Goal: Task Accomplishment & Management: Manage account settings

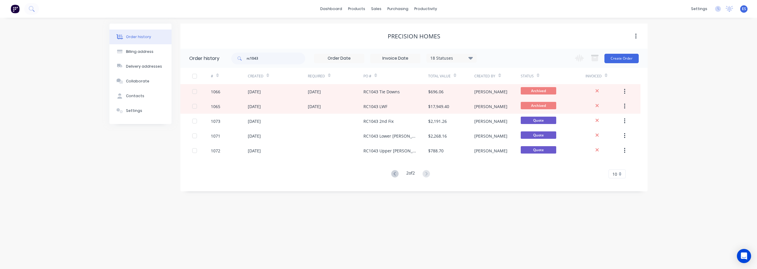
drag, startPoint x: 601, startPoint y: 26, endPoint x: 449, endPoint y: 26, distance: 151.7
click at [599, 26] on div "Precision Homes" at bounding box center [413, 36] width 467 height 25
click at [431, 9] on div "productivity" at bounding box center [425, 8] width 29 height 9
click at [439, 28] on div "Workflow" at bounding box center [436, 28] width 18 height 5
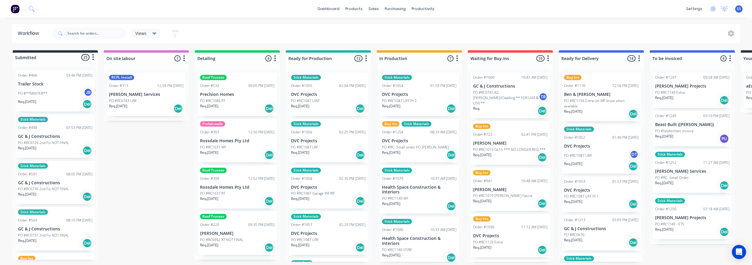
click at [603, 106] on p "PO #RC1194 Extra Let MP know when available" at bounding box center [601, 103] width 75 height 11
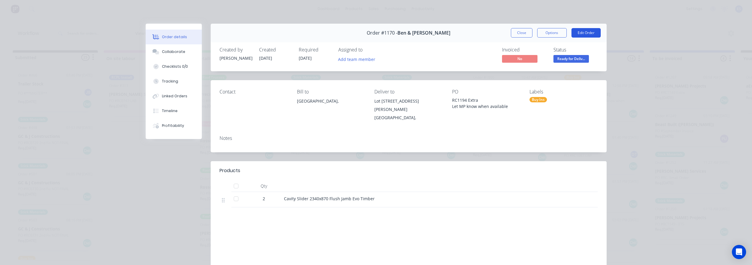
click at [596, 32] on button "Edit Order" at bounding box center [586, 32] width 29 height 9
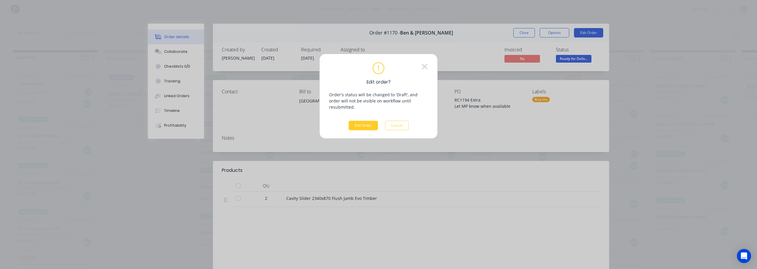
click at [362, 121] on button "Edit Order" at bounding box center [363, 125] width 29 height 9
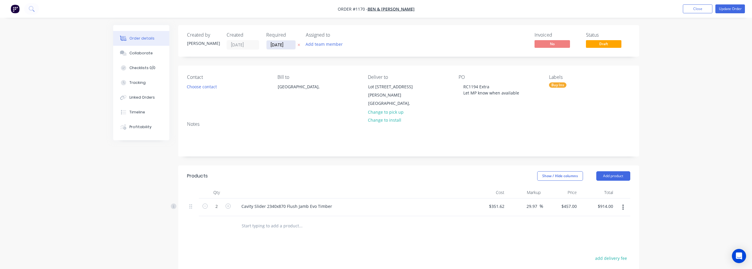
click at [278, 47] on input "18/09/25" at bounding box center [281, 45] width 29 height 9
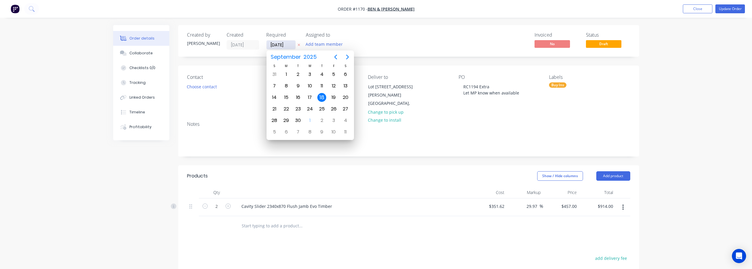
click at [269, 43] on input "18/09/25" at bounding box center [281, 45] width 29 height 9
click at [274, 45] on input "18/09/25" at bounding box center [281, 45] width 29 height 9
click at [279, 45] on input "18/09/25" at bounding box center [281, 45] width 29 height 9
click at [281, 45] on input "18/09/25" at bounding box center [281, 45] width 29 height 9
type input "[DATE]"
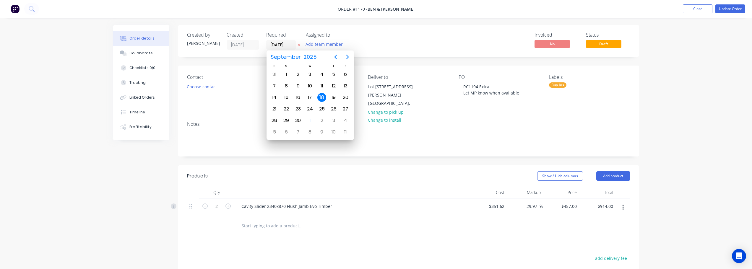
click at [373, 40] on div "Invoiced No Status Draft" at bounding box center [498, 40] width 266 height 17
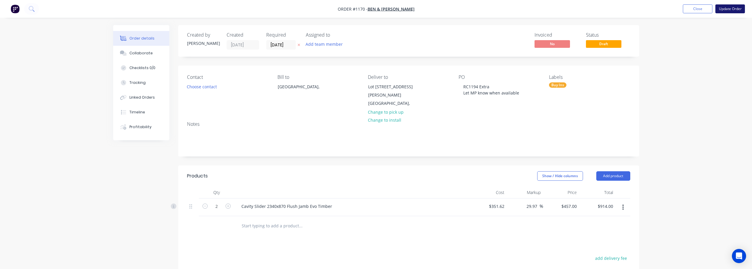
click at [731, 8] on button "Update Order" at bounding box center [731, 8] width 30 height 9
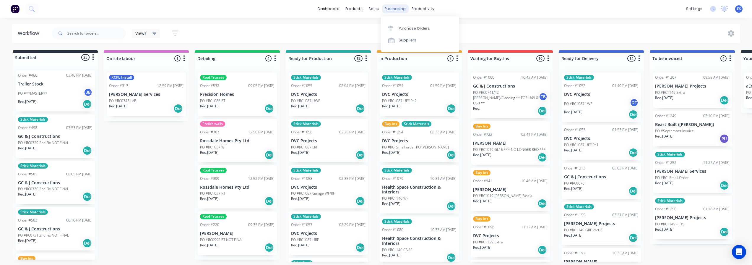
click at [382, 12] on div "purchasing" at bounding box center [395, 8] width 27 height 9
click at [389, 30] on div "Sales Orders" at bounding box center [396, 28] width 24 height 5
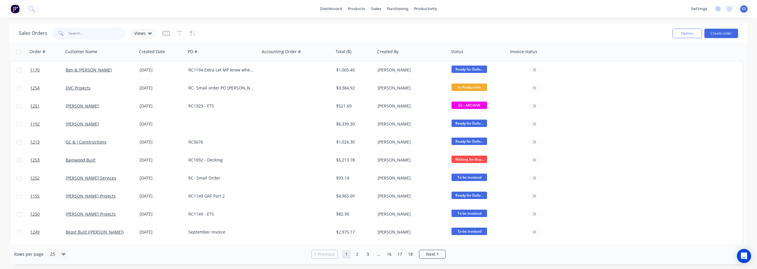
click at [96, 32] on input "text" at bounding box center [98, 33] width 58 height 12
type input "jr"
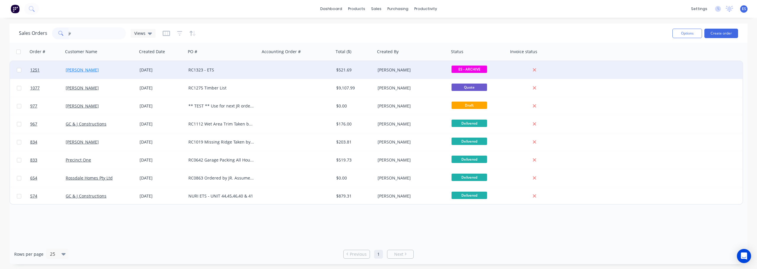
click at [82, 70] on link "[PERSON_NAME]" at bounding box center [82, 70] width 33 height 6
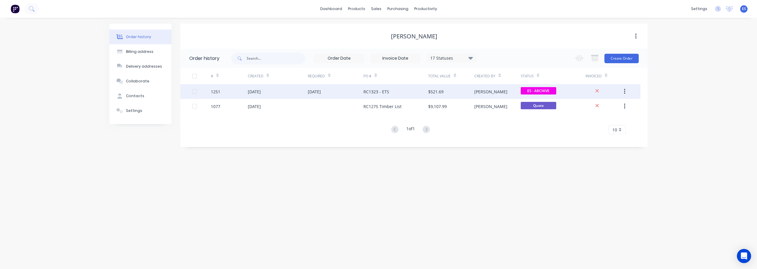
click at [372, 92] on div "RC1323 - ETS" at bounding box center [376, 92] width 26 height 6
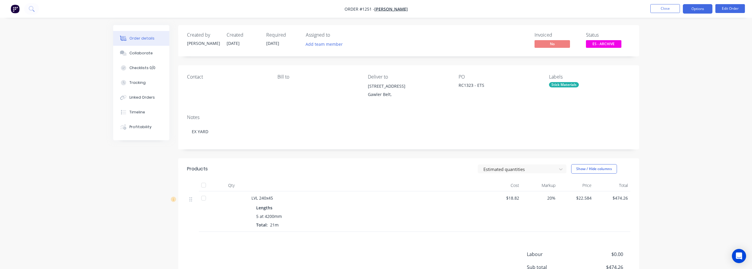
click at [701, 12] on button "Options" at bounding box center [698, 8] width 30 height 9
click at [672, 138] on div "Duplicate" at bounding box center [680, 142] width 54 height 9
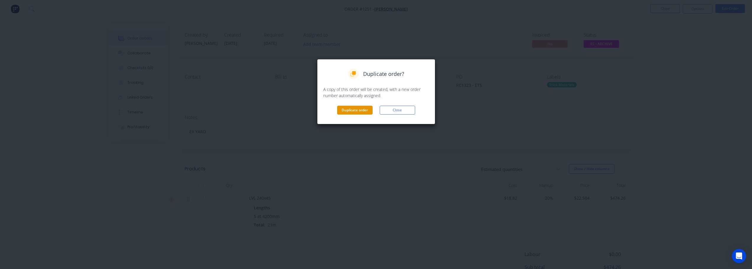
click at [355, 111] on button "Duplicate order" at bounding box center [354, 110] width 35 height 9
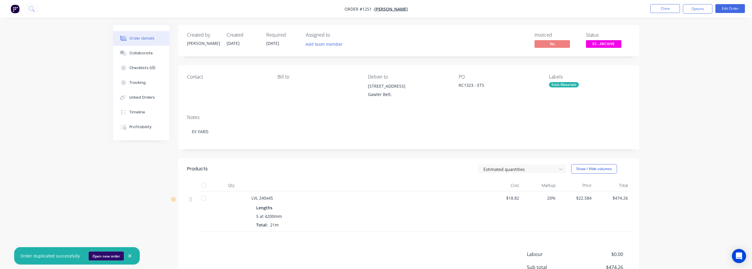
click at [109, 255] on button "Open new order" at bounding box center [106, 256] width 35 height 9
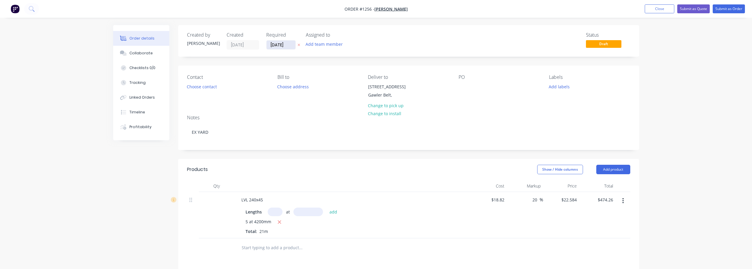
click at [284, 46] on input "[DATE]" at bounding box center [281, 45] width 29 height 9
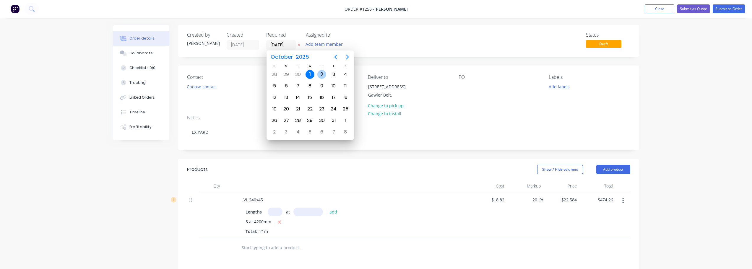
click at [322, 75] on div "2" at bounding box center [322, 74] width 9 height 9
type input "[DATE]"
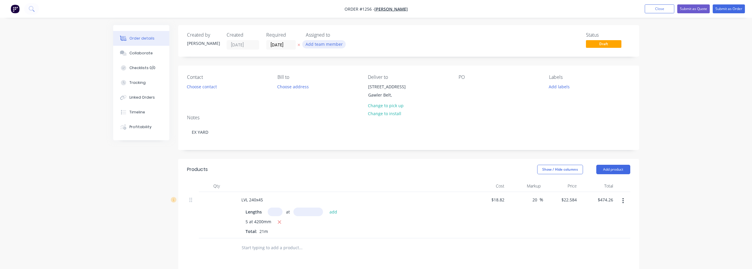
click at [333, 46] on button "Add team member" at bounding box center [323, 44] width 43 height 8
drag, startPoint x: 409, startPoint y: 39, endPoint x: 527, endPoint y: 77, distance: 124.6
click at [409, 39] on div "Status Draft" at bounding box center [498, 40] width 266 height 17
click at [567, 90] on button "Add labels" at bounding box center [559, 86] width 27 height 8
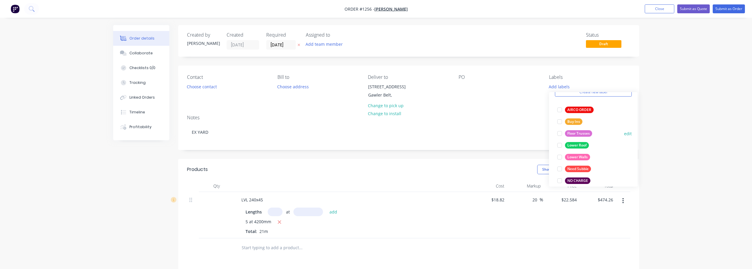
click at [582, 122] on div "Buy Ins" at bounding box center [573, 122] width 17 height 7
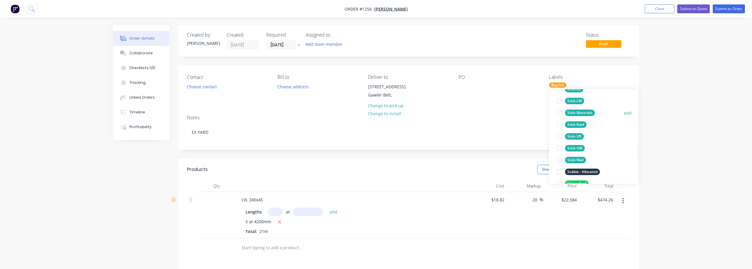
click at [590, 114] on div "Stick Materials" at bounding box center [580, 113] width 30 height 7
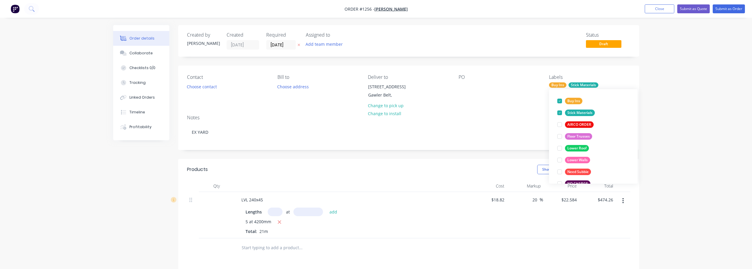
click at [466, 92] on div "PO" at bounding box center [499, 88] width 81 height 27
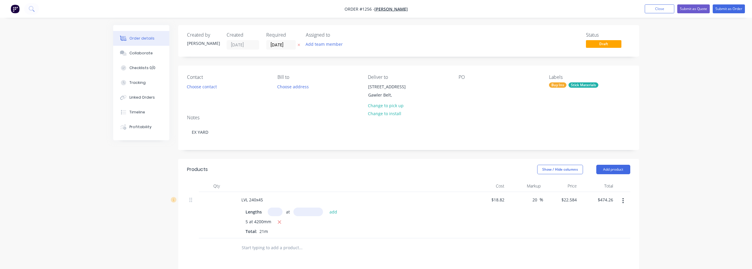
click at [466, 93] on div "PO" at bounding box center [499, 88] width 81 height 27
click at [466, 89] on div at bounding box center [463, 86] width 9 height 9
click at [279, 222] on icon "button" at bounding box center [279, 222] width 3 height 3
type input "$0.00"
click at [278, 212] on input "text" at bounding box center [275, 212] width 15 height 9
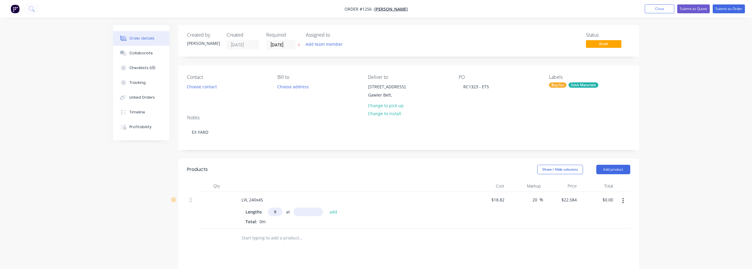
type input "9"
type input "4800"
click at [327, 208] on button "add" at bounding box center [334, 212] width 14 height 8
type input "$975.63"
click at [727, 8] on button "Submit as Order" at bounding box center [729, 8] width 32 height 9
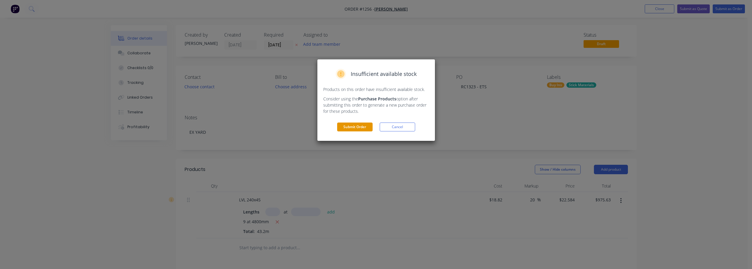
click at [358, 128] on button "Submit Order" at bounding box center [354, 127] width 35 height 9
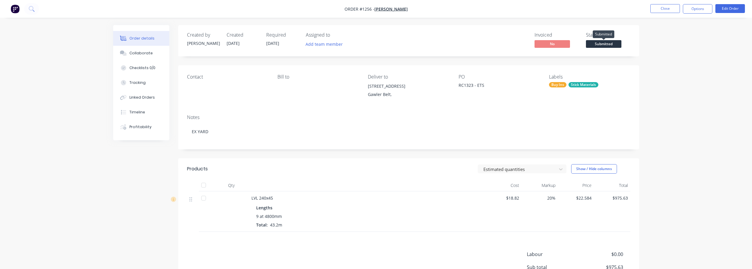
click at [604, 43] on span "Submitted" at bounding box center [603, 43] width 35 height 7
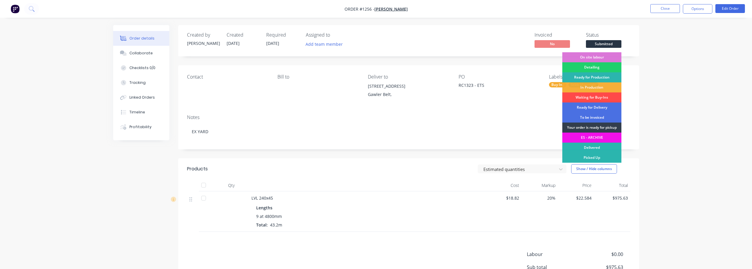
click at [602, 99] on div "Waiting for Buy-Ins" at bounding box center [592, 98] width 59 height 10
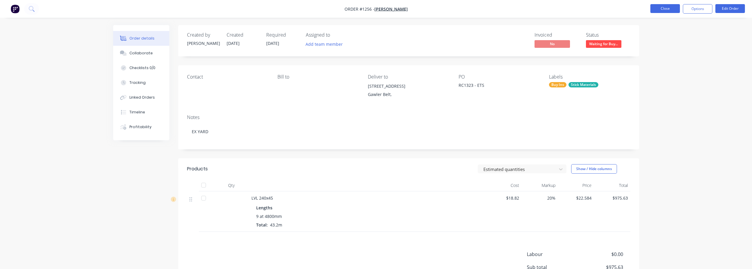
click at [673, 9] on button "Close" at bounding box center [666, 8] width 30 height 9
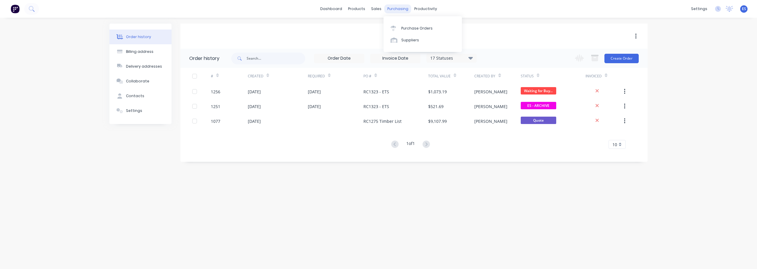
click at [396, 8] on div "purchasing" at bounding box center [397, 8] width 27 height 9
click at [407, 27] on div "Purchase Orders" at bounding box center [416, 28] width 31 height 5
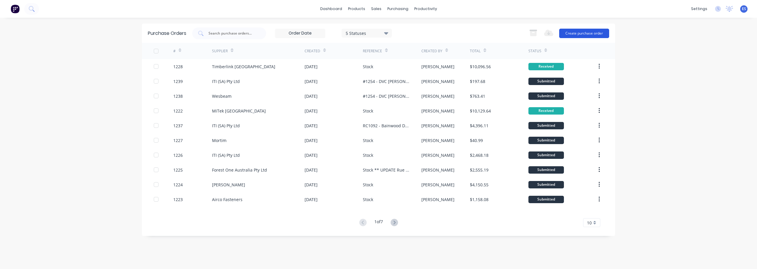
click at [579, 34] on button "Create purchase order" at bounding box center [584, 33] width 50 height 9
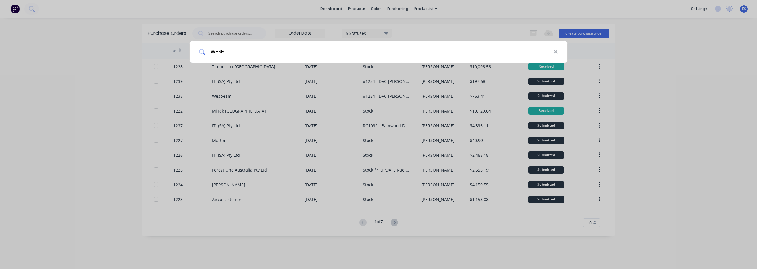
type input "WESB"
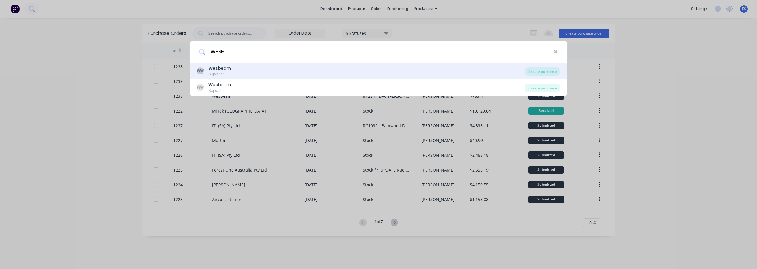
click at [233, 74] on div "WW Wesb eam Supplier" at bounding box center [361, 71] width 328 height 12
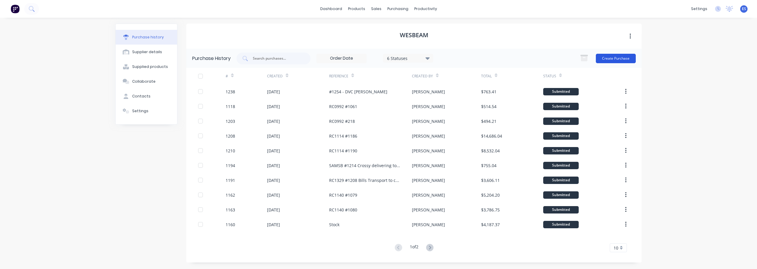
click at [610, 60] on button "Create Purchase" at bounding box center [616, 58] width 40 height 9
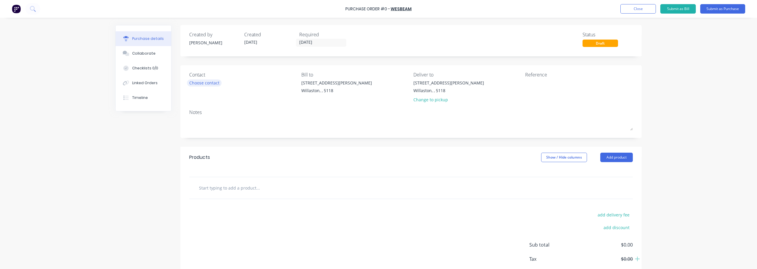
click at [211, 84] on div "Choose contact" at bounding box center [204, 83] width 30 height 6
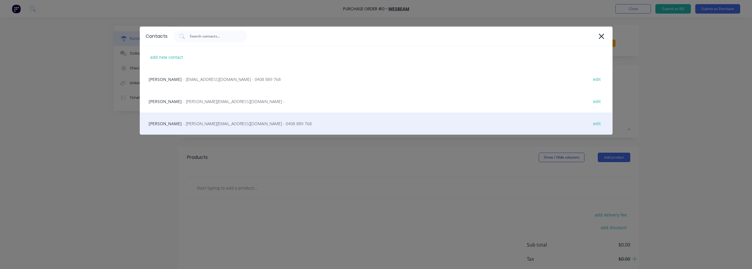
click at [212, 128] on div "[PERSON_NAME] Moyne - [EMAIL_ADDRESS][DOMAIN_NAME] - 0408 889 768 edit" at bounding box center [376, 124] width 473 height 22
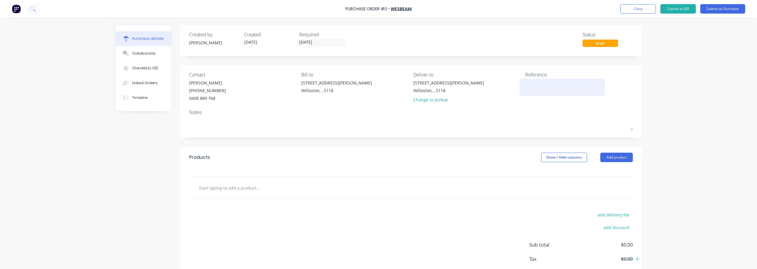
click at [546, 84] on textarea at bounding box center [562, 86] width 74 height 13
type textarea "r"
type textarea "RC1256 -"
type textarea "x"
type textarea "RC1256 - G"
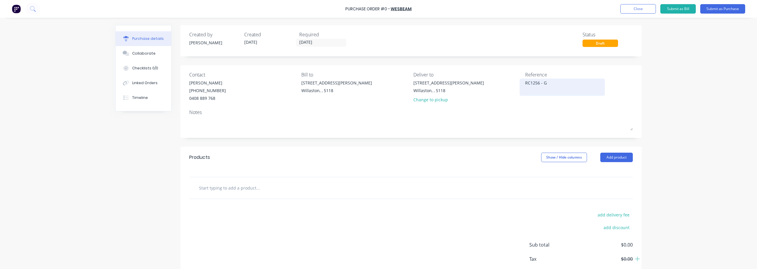
type textarea "x"
type textarea "RC1256 - GA"
type textarea "x"
type textarea "RC1256 - [PERSON_NAME]"
type textarea "x"
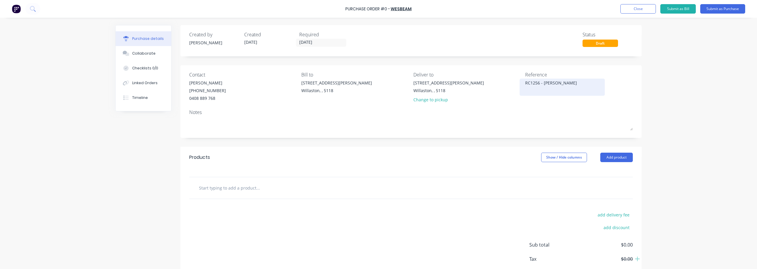
type textarea "RC1256 - GAWL"
type textarea "x"
type textarea "RC1256 - [PERSON_NAME]"
type textarea "x"
type textarea "RC1256 - GAWLER"
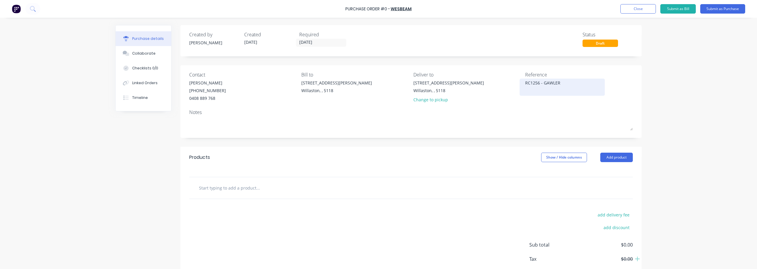
type textarea "x"
type textarea "RC1256 - GAWLER"
type textarea "x"
type textarea "RC1256 - GAWLER B"
type textarea "x"
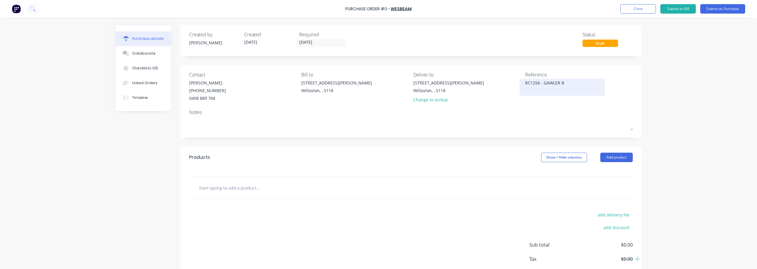
type textarea "RC1256 - GAWLER BE"
type textarea "x"
type textarea "RC1256 - GAWLER BEL"
type textarea "x"
type textarea "RC1256 - GAWLER BELT"
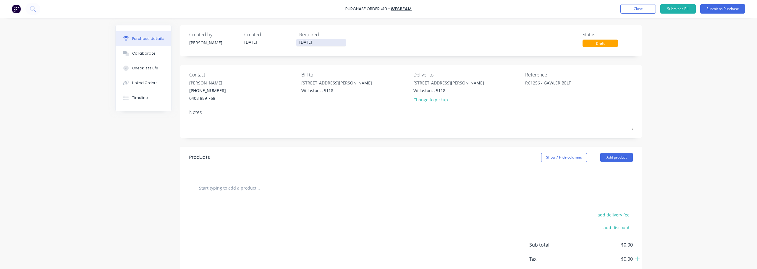
type textarea "x"
type textarea "RC1256 - GAWLER BELT"
click at [313, 45] on input "[DATE]" at bounding box center [321, 42] width 50 height 7
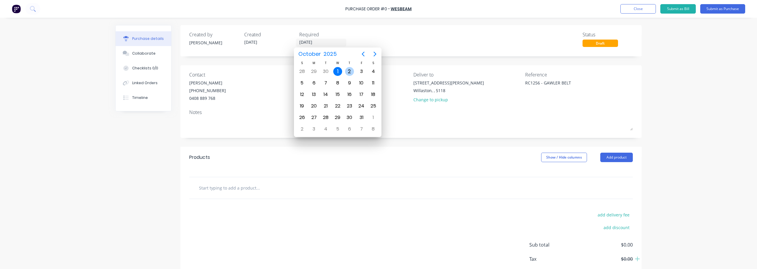
click at [350, 73] on div "2" at bounding box center [349, 71] width 9 height 9
type textarea "x"
type input "[DATE]"
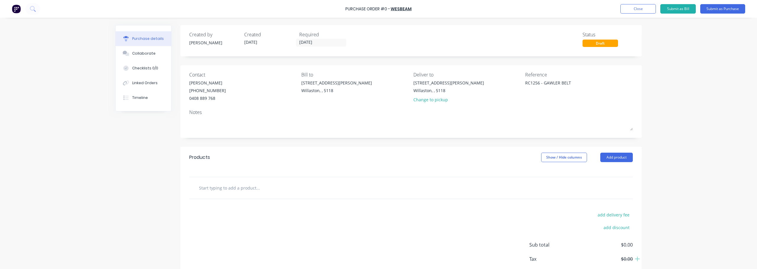
click at [307, 186] on input "text" at bounding box center [258, 188] width 118 height 12
type textarea "x"
type input "L"
type textarea "x"
type input "LV"
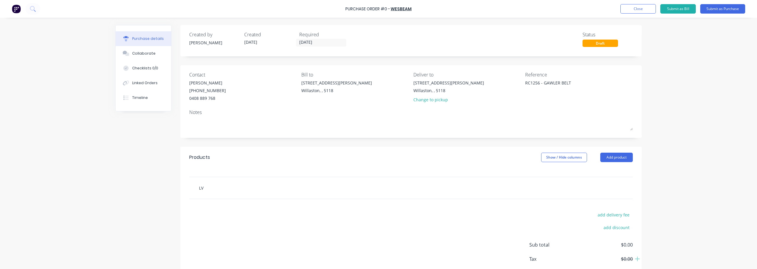
type textarea "x"
type input "LVL"
type textarea "x"
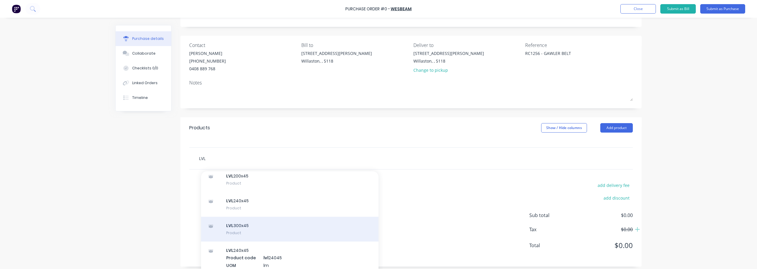
scroll to position [621, 0]
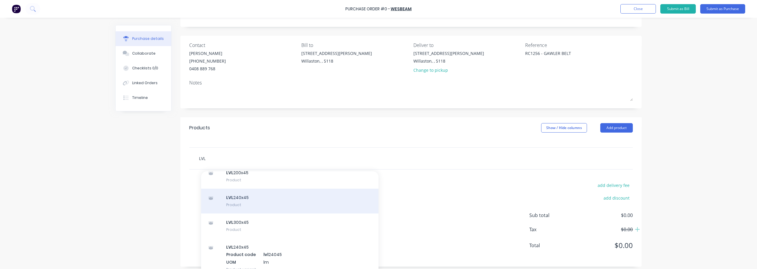
type input "LVL"
click at [251, 198] on div "LVL 240x45 Product" at bounding box center [289, 201] width 177 height 25
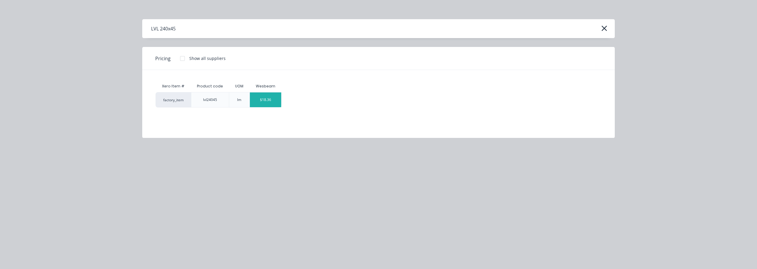
click at [263, 101] on div "$18.36" at bounding box center [266, 100] width 32 height 15
type textarea "x"
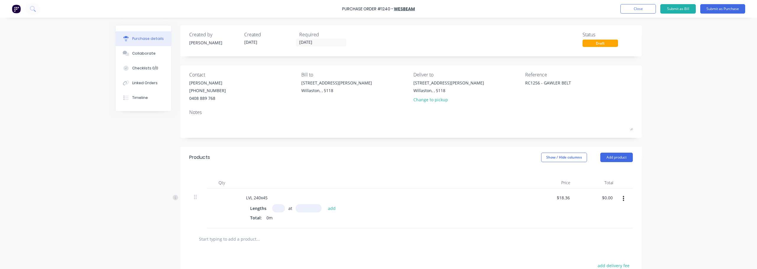
click at [279, 209] on input at bounding box center [278, 209] width 12 height 8
type textarea "x"
type input "9"
type textarea "x"
type input "94"
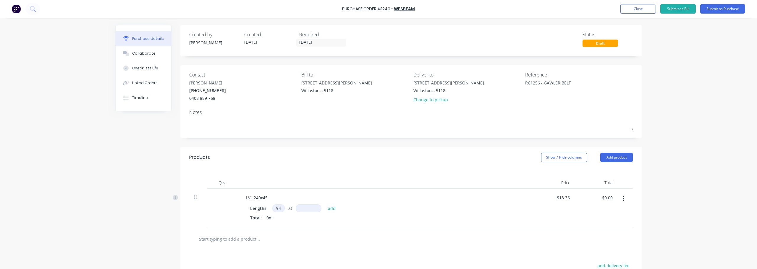
type textarea "x"
type input "948"
type textarea "x"
type input "9480"
type textarea "x"
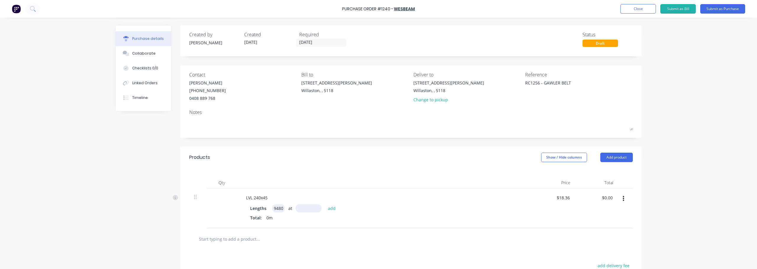
type input "94800"
type textarea "x"
type input "9480"
type textarea "x"
type input "948"
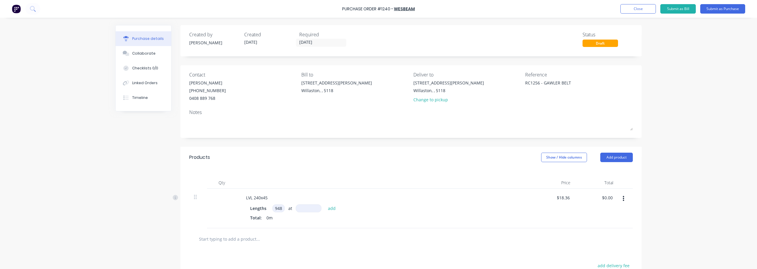
type textarea "x"
type input "94"
type textarea "x"
type input "9"
type textarea "x"
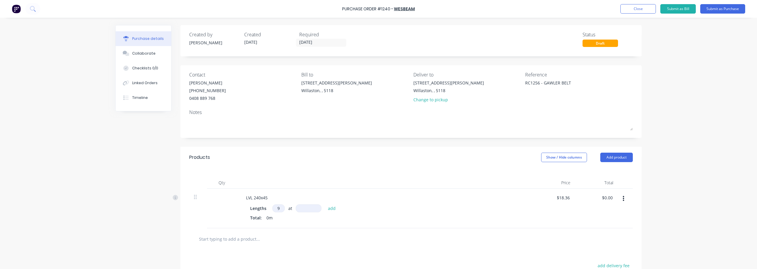
type input "4"
type textarea "x"
type input "48"
type textarea "x"
type input "480"
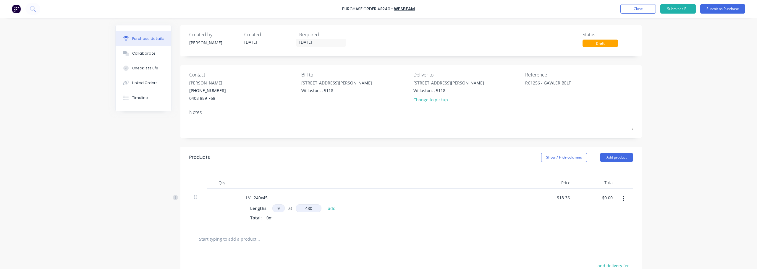
type textarea "x"
type input "4800"
type textarea "x"
type input "4800mm"
click at [327, 208] on button "add" at bounding box center [332, 208] width 14 height 7
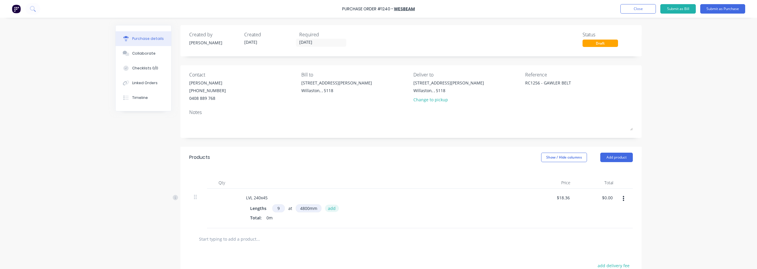
type textarea "x"
type input "$793.15"
click at [719, 8] on button "Submit as Purchase" at bounding box center [722, 8] width 45 height 9
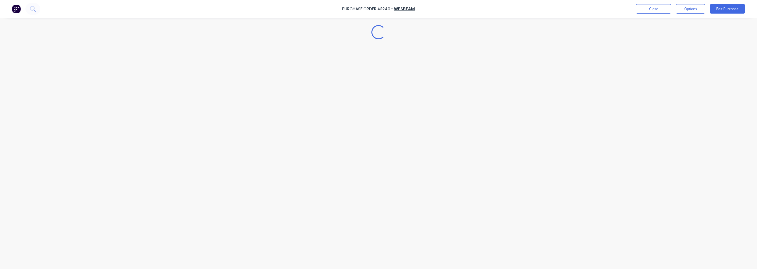
type textarea "x"
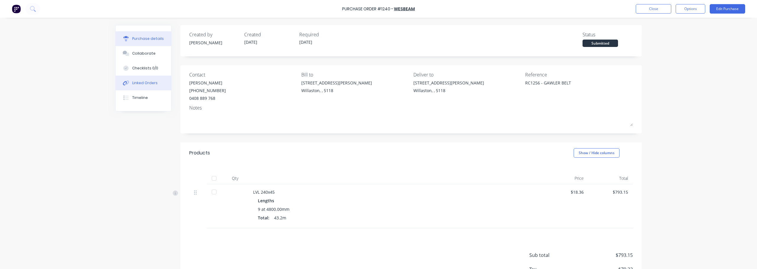
click at [148, 84] on div "Linked Orders" at bounding box center [144, 82] width 25 height 5
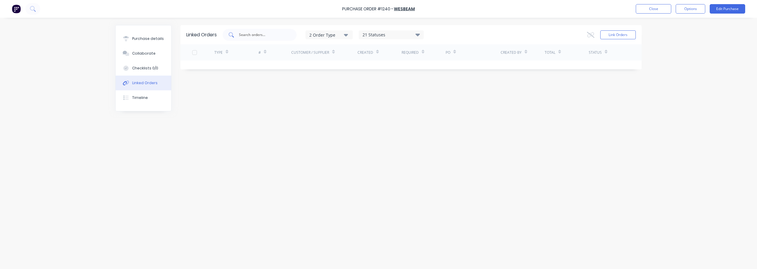
click at [253, 34] on input "text" at bounding box center [262, 35] width 49 height 6
click at [619, 31] on button "Link Orders" at bounding box center [617, 34] width 35 height 9
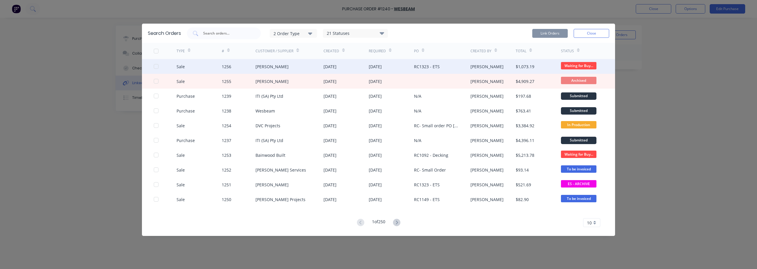
click at [381, 65] on div "[DATE]" at bounding box center [375, 67] width 13 height 6
click at [566, 64] on span "Waiting for Buy..." at bounding box center [578, 65] width 35 height 7
click at [159, 67] on div at bounding box center [165, 66] width 23 height 15
click at [156, 67] on div at bounding box center [156, 67] width 12 height 12
click at [551, 33] on button "Link Orders" at bounding box center [549, 33] width 35 height 9
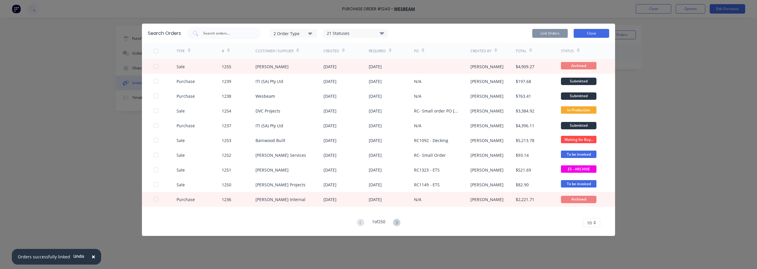
click at [602, 32] on button "Close" at bounding box center [591, 33] width 35 height 9
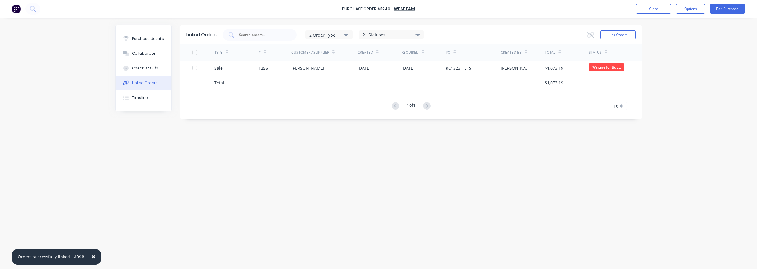
click at [716, 51] on div "× Orders successfully linked Undo Purchase Order #1240 - Wesbeam Close Options …" at bounding box center [378, 134] width 757 height 269
click at [662, 12] on button "Close" at bounding box center [653, 8] width 35 height 9
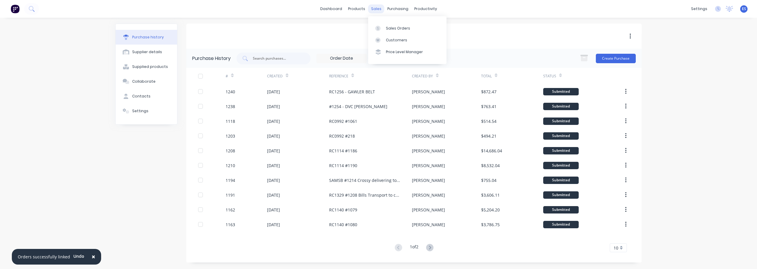
click at [377, 7] on div "sales" at bounding box center [376, 8] width 16 height 9
click at [391, 24] on link "Sales Orders" at bounding box center [407, 28] width 78 height 12
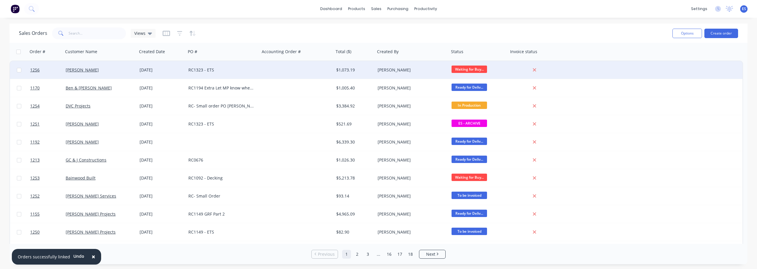
click at [221, 69] on div "RC1323 - ETS" at bounding box center [221, 70] width 66 height 6
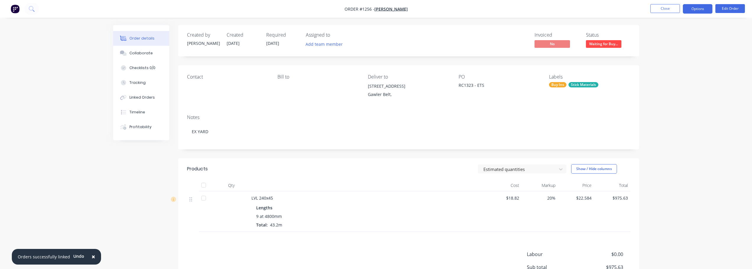
click at [696, 9] on button "Options" at bounding box center [698, 8] width 30 height 9
click at [681, 75] on div "Work Order" at bounding box center [680, 71] width 54 height 9
click at [684, 59] on div "Without pricing" at bounding box center [680, 59] width 54 height 9
click at [666, 10] on button "Close" at bounding box center [666, 8] width 30 height 9
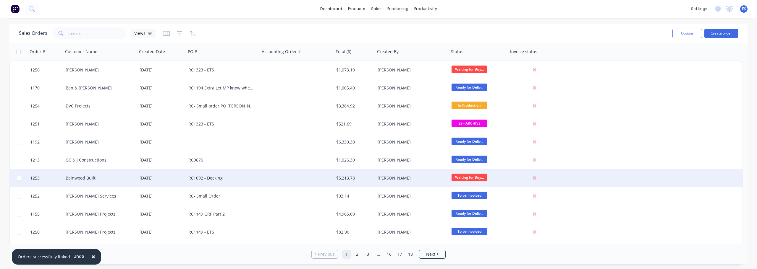
click at [244, 177] on div "RC1092 - Decking" at bounding box center [221, 178] width 66 height 6
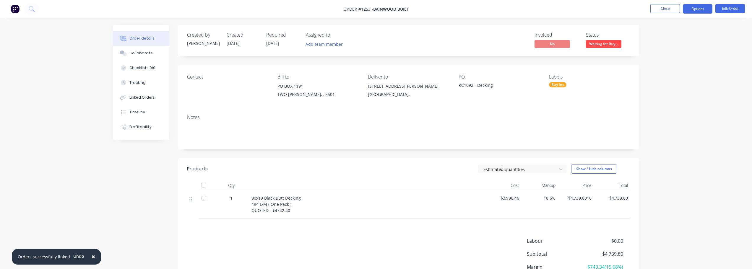
click at [697, 11] on button "Options" at bounding box center [698, 8] width 30 height 9
click at [679, 69] on div "Work Order" at bounding box center [680, 71] width 54 height 9
click at [680, 64] on div "Without pricing" at bounding box center [680, 59] width 54 height 9
click at [144, 97] on div "Linked Orders" at bounding box center [142, 97] width 25 height 5
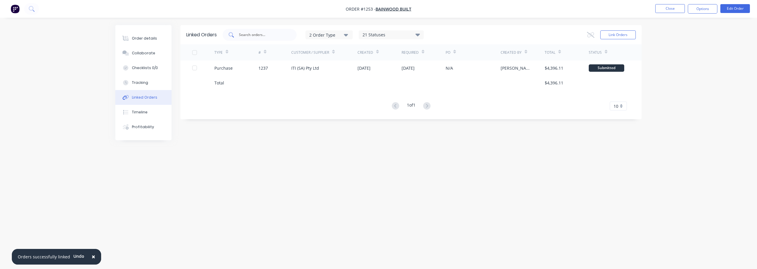
click at [269, 37] on input "text" at bounding box center [262, 35] width 49 height 6
click at [670, 9] on button "Close" at bounding box center [670, 8] width 30 height 9
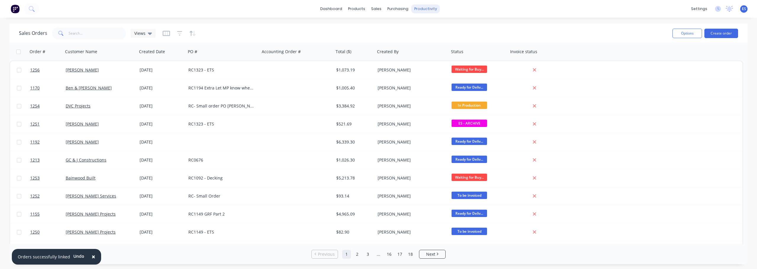
click at [428, 11] on div "productivity" at bounding box center [425, 8] width 29 height 9
click at [441, 29] on div "Workflow" at bounding box center [436, 28] width 18 height 5
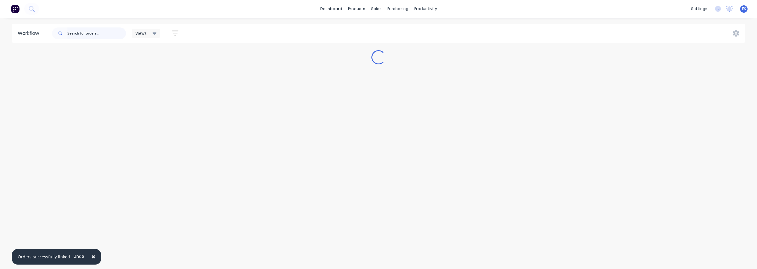
click at [82, 37] on input "text" at bounding box center [96, 33] width 59 height 12
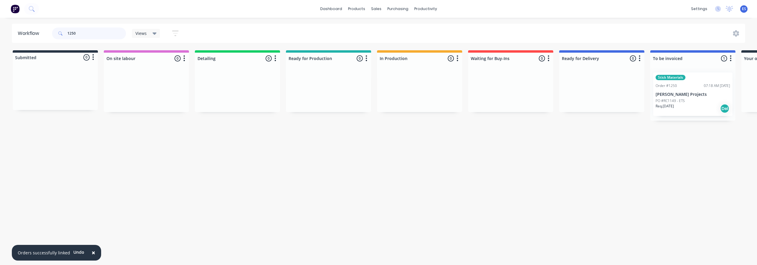
type input "1250"
click at [681, 106] on div "Req. [DATE] Del" at bounding box center [693, 108] width 75 height 10
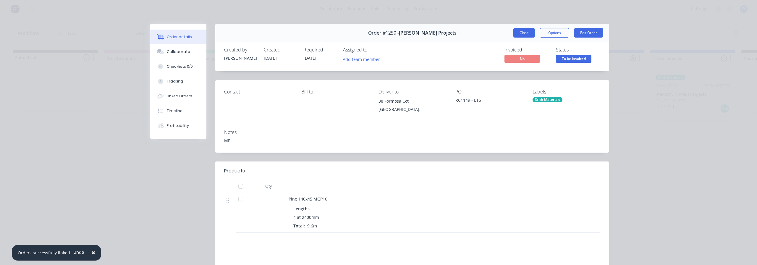
click at [521, 34] on button "Close" at bounding box center [524, 32] width 22 height 9
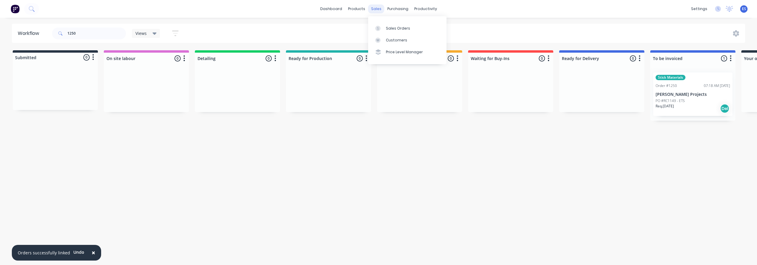
click at [378, 9] on div "sales" at bounding box center [376, 8] width 16 height 9
click at [393, 29] on div "Sales Orders" at bounding box center [398, 28] width 24 height 5
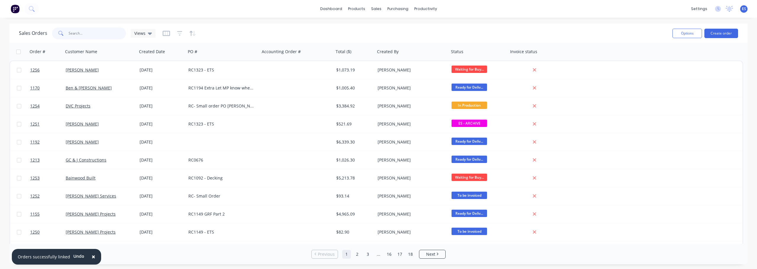
click at [102, 36] on input "text" at bounding box center [98, 33] width 58 height 12
type input "1250"
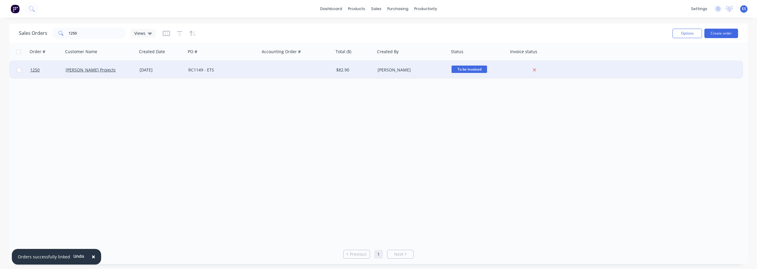
click at [319, 75] on div at bounding box center [297, 70] width 74 height 18
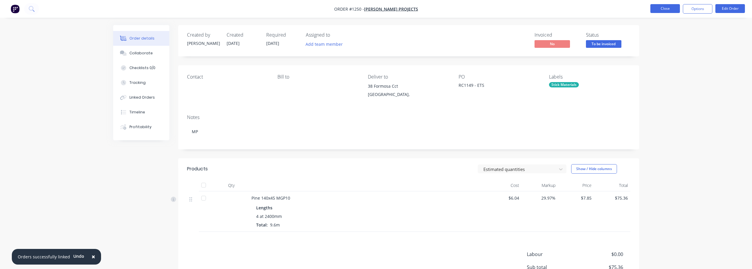
click at [666, 8] on button "Close" at bounding box center [666, 8] width 30 height 9
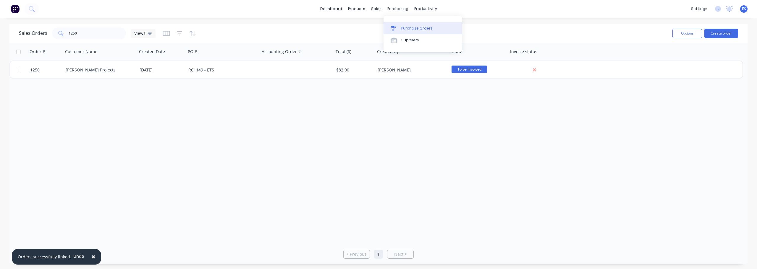
click at [405, 30] on div "Purchase Orders" at bounding box center [416, 28] width 31 height 5
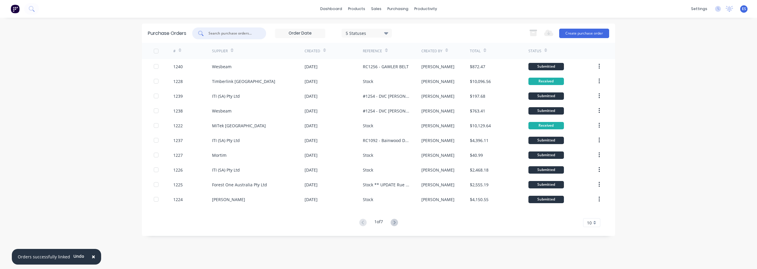
click at [230, 35] on input "text" at bounding box center [232, 33] width 49 height 6
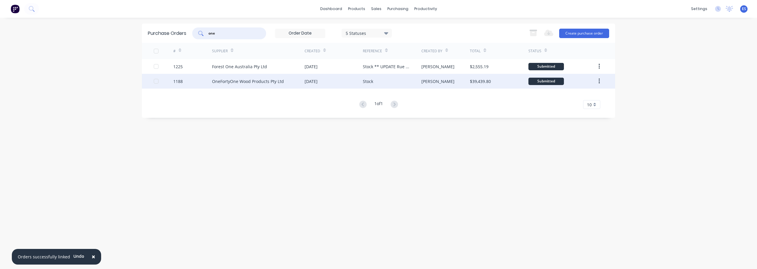
type input "one"
click at [458, 79] on div "[PERSON_NAME]" at bounding box center [445, 81] width 49 height 15
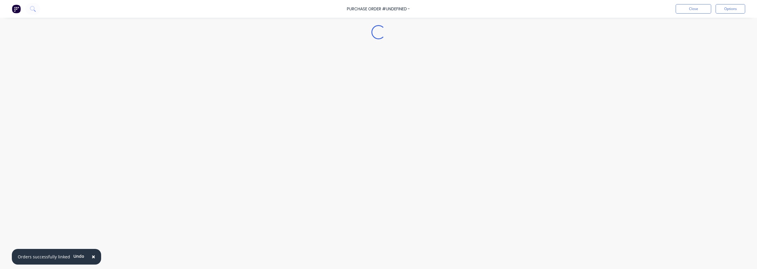
type textarea "x"
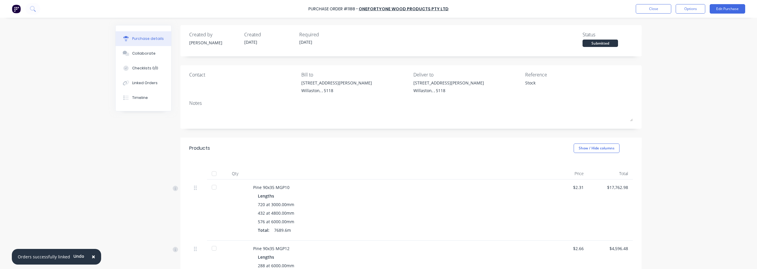
click at [647, 83] on div "× Orders successfully linked Undo Purchase Order #1188 - OneFortyOne Wood Produ…" at bounding box center [378, 134] width 757 height 269
click at [694, 88] on div "× Orders successfully linked Undo Purchase Order #1188 - OneFortyOne Wood Produ…" at bounding box center [378, 134] width 757 height 269
click at [656, 11] on button "Close" at bounding box center [653, 8] width 35 height 9
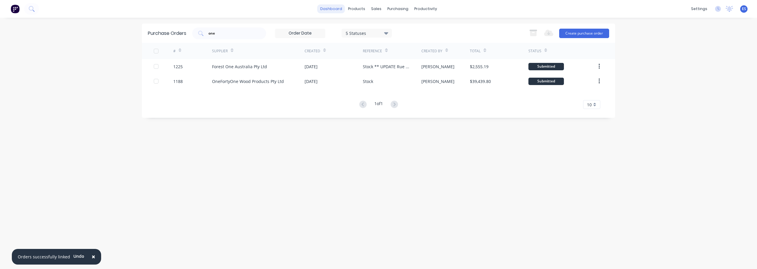
click at [330, 13] on link "dashboard" at bounding box center [331, 8] width 28 height 9
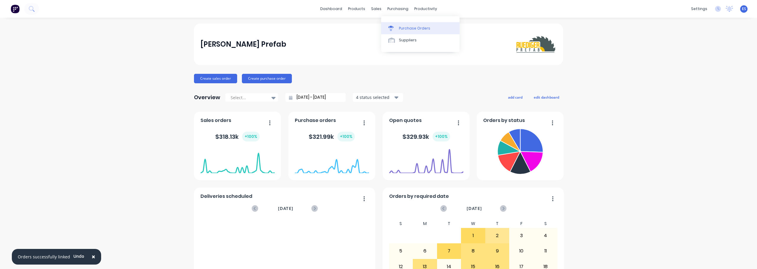
click at [403, 31] on link "Purchase Orders" at bounding box center [420, 28] width 78 height 12
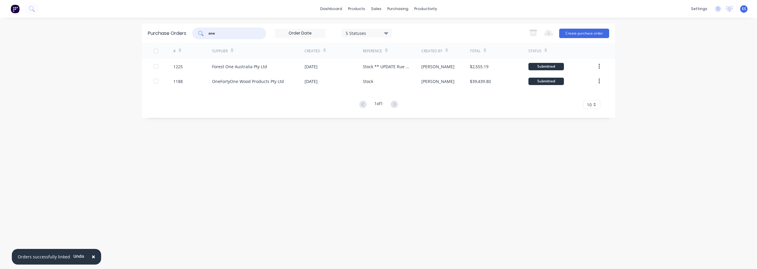
click at [226, 32] on input "one" at bounding box center [232, 33] width 49 height 6
type input "o"
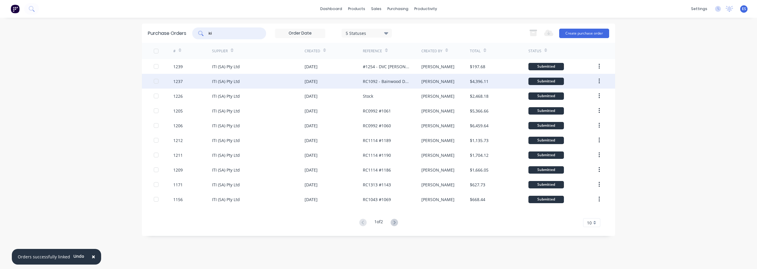
type input "iti"
click at [273, 82] on div "ITI (SA) Pty Ltd" at bounding box center [258, 81] width 93 height 15
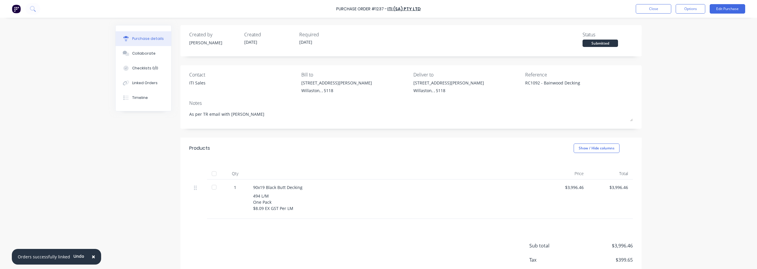
click at [213, 174] on div at bounding box center [214, 174] width 12 height 12
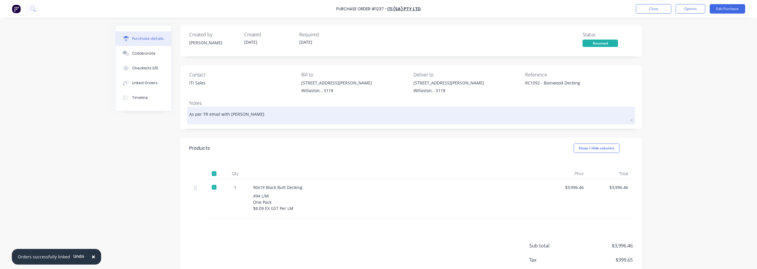
click at [238, 115] on textarea "As per TR email with [PERSON_NAME]" at bounding box center [411, 114] width 444 height 13
type textarea "x"
type textarea "As per TR email with [PERSON_NAME]"
type textarea "x"
type textarea "As per TR email with Ben 1"
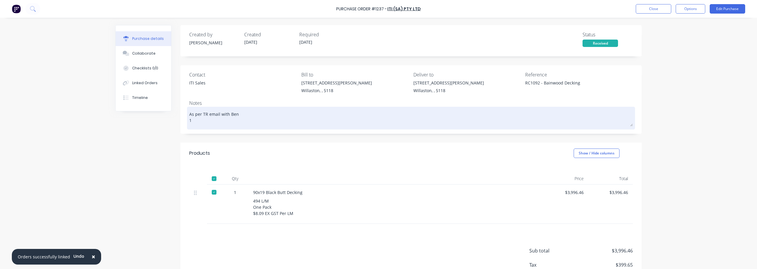
type textarea "x"
type textarea "As per TR email with [PERSON_NAME] 1/"
type textarea "x"
type textarea "As per TR email with [PERSON_NAME] 1/1"
type textarea "x"
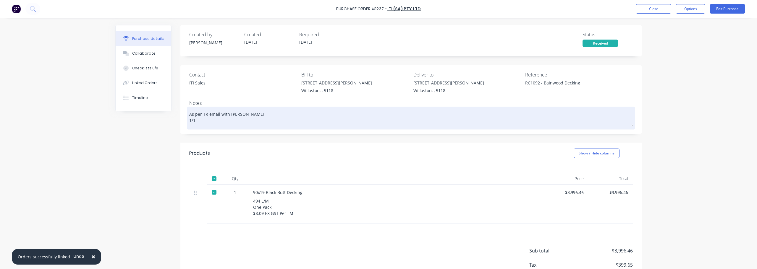
type textarea "As per TR email with [PERSON_NAME] 1/10"
type textarea "x"
type textarea "As per TR email with [PERSON_NAME] 1/10"
type textarea "x"
type textarea "As per TR email with [PERSON_NAME] 1/10 -"
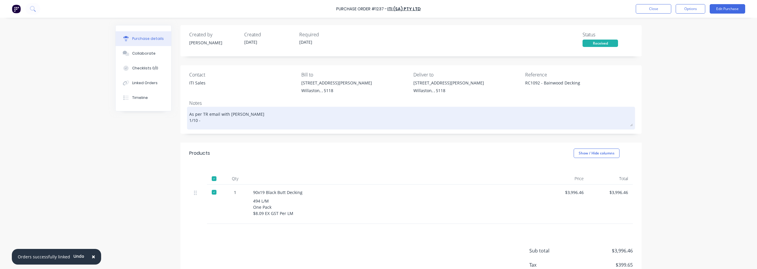
type textarea "x"
type textarea "As per TR email with [PERSON_NAME] 1/10 -"
type textarea "x"
type textarea "As per TR email with [PERSON_NAME] 1/10 - R"
type textarea "x"
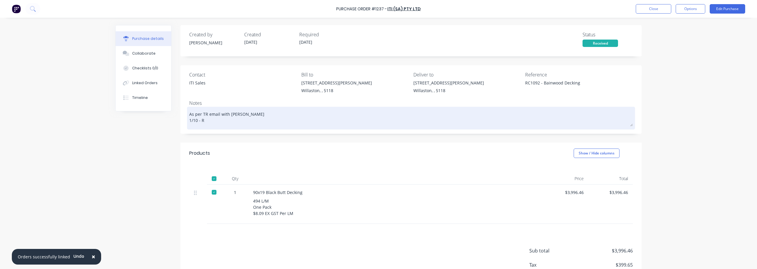
type textarea "As per TR email with [PERSON_NAME] 1/10 - Re"
type textarea "x"
type textarea "As per TR email with [PERSON_NAME] 1/10 - Rec"
type textarea "x"
type textarea "As per TR email with [PERSON_NAME] 1/10 - Reci"
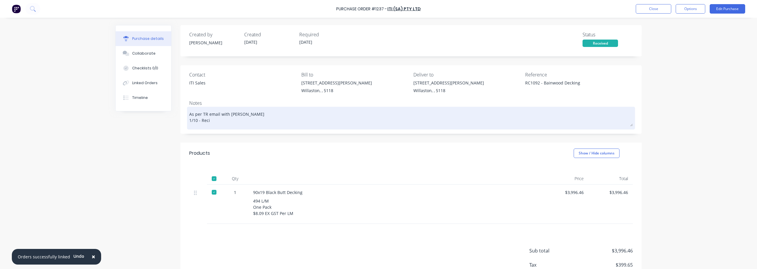
type textarea "x"
type textarea "As per TR email with [PERSON_NAME] 1/10 - [PERSON_NAME]"
type textarea "x"
type textarea "As per TR email with [PERSON_NAME] 1/10 - Reciev"
type textarea "x"
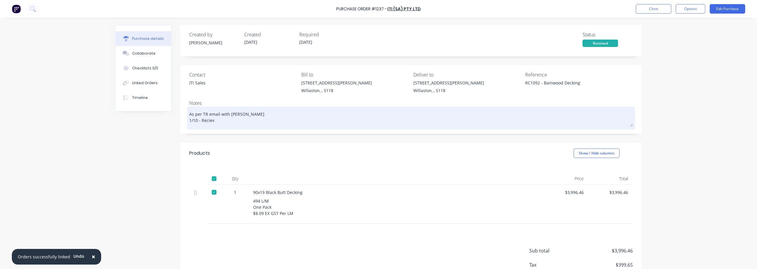
type textarea "As per TR email with [PERSON_NAME] 1/10 - Recieve"
type textarea "x"
type textarea "As per TR email with [PERSON_NAME] 1/10 - Recieved"
type textarea "x"
type textarea "As per TR email with [PERSON_NAME] 1/10 - Recieved"
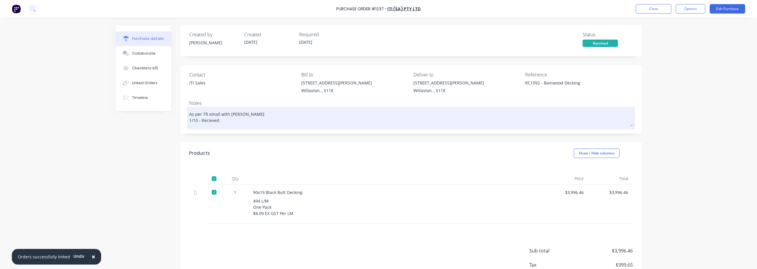
type textarea "x"
type textarea "As per TR email with [PERSON_NAME] 1/10 - Recieved"
type textarea "x"
type textarea "As per TR email with [PERSON_NAME] 1/10 - Recieve"
type textarea "x"
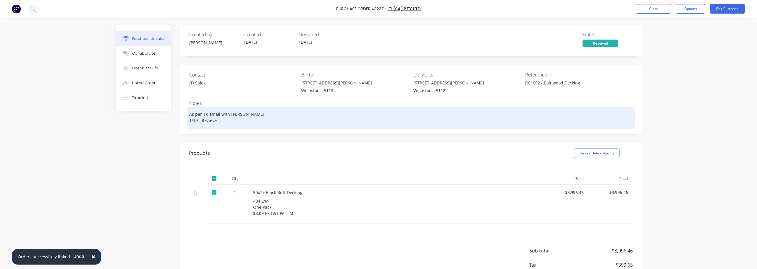
type textarea "As per TR email with [PERSON_NAME] 1/10 - Reciev"
type textarea "x"
type textarea "As per TR email with [PERSON_NAME] 1/10 - [PERSON_NAME]"
type textarea "x"
type textarea "As per TR email with [PERSON_NAME] 1/10 - Reciev"
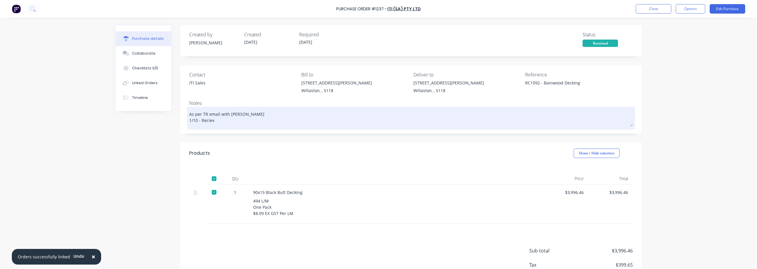
type textarea "x"
type textarea "As per TR email with [PERSON_NAME] 1/10 - Recieve"
type textarea "x"
type textarea "As per TR email with [PERSON_NAME] 1/10 - Recieved"
type textarea "x"
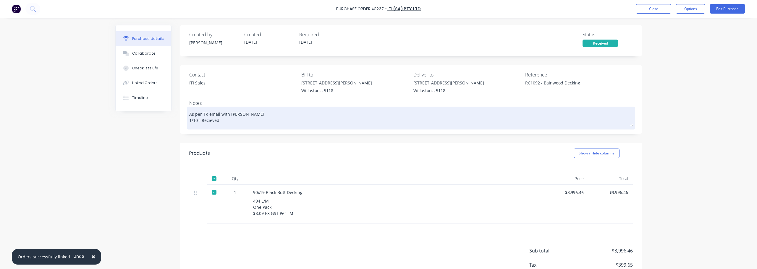
type textarea "As per TR email with [PERSON_NAME] 1/10 - Recieved"
type textarea "x"
type textarea "As per TR email with [PERSON_NAME] 1/10 - Recieved i"
type textarea "x"
type textarea "As per TR email with [PERSON_NAME] 1/10 - Recieved in"
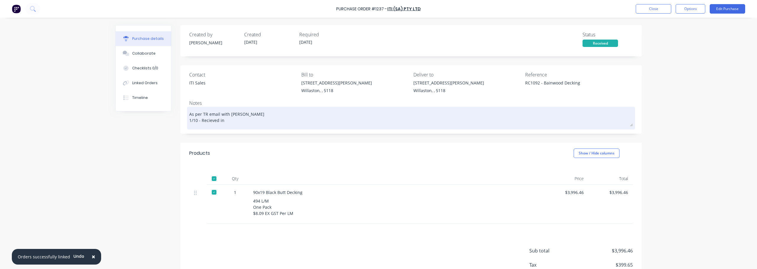
type textarea "x"
type textarea "As per TR email with [PERSON_NAME] 1/10 - Recieved in"
type textarea "x"
type textarea "As per TR email with [PERSON_NAME] 1/10 - Recieved in f"
type textarea "x"
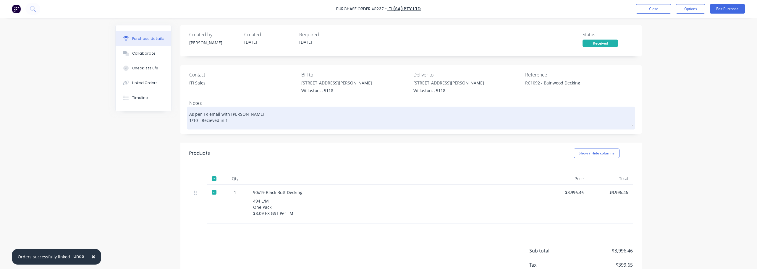
type textarea "As per TR email with [PERSON_NAME] 1/10 - Recieved in fu"
type textarea "x"
type textarea "As per TR email with [PERSON_NAME] 1/10 - Recieved in ful"
type textarea "x"
type textarea "As per TR email with [PERSON_NAME] 1/10 - Recieved in full"
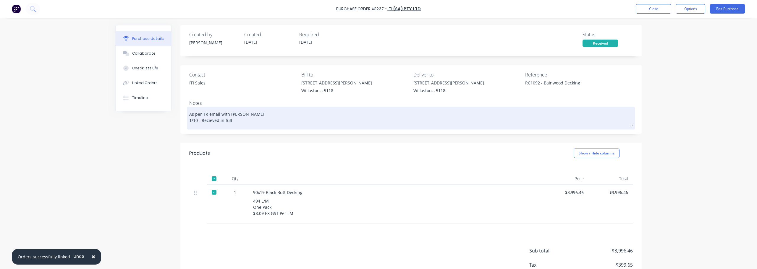
type textarea "x"
type textarea "As per TR email with [PERSON_NAME] 1/10 - Recieved in full"
type textarea "x"
type textarea "As per TR email with [PERSON_NAME] 1/10 - Recieved in full E"
type textarea "x"
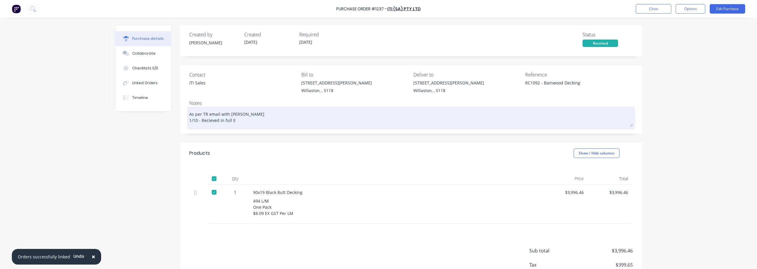
type textarea "As per TR email with [PERSON_NAME] 1/10 - Recieved in full ES"
type textarea "x"
type textarea "As per TR email with [PERSON_NAME] 1/10 - Recieved in full ES"
type textarea "x"
click at [238, 122] on textarea "As per TR email with Ben 1/10 - Received in full ES" at bounding box center [411, 117] width 444 height 18
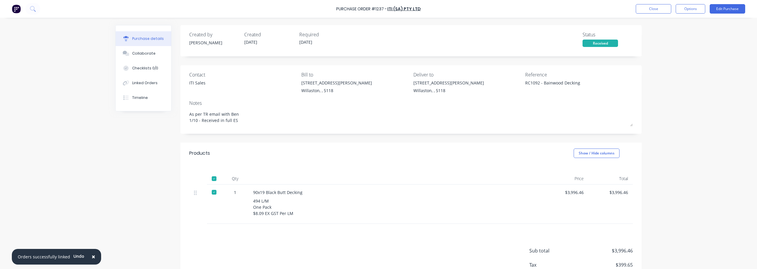
type textarea "As per TR email with Ben 1/10 - Received in full ES"
type textarea "x"
type textarea "As per TR email with Ben 1/10 - Received in full ES"
click at [711, 68] on div "× Orders successfully linked Undo Purchase Order #1237 - ITI (SA) Pty Ltd Close…" at bounding box center [378, 134] width 757 height 269
click at [649, 10] on button "Close" at bounding box center [653, 8] width 35 height 9
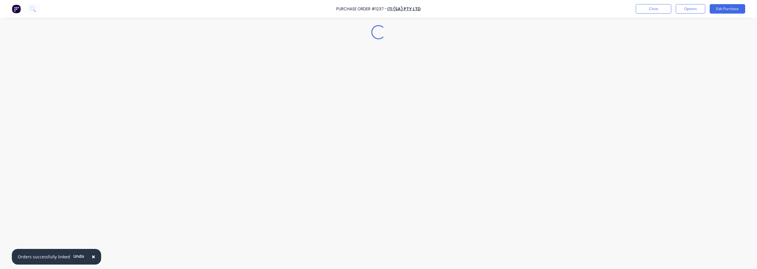
type textarea "x"
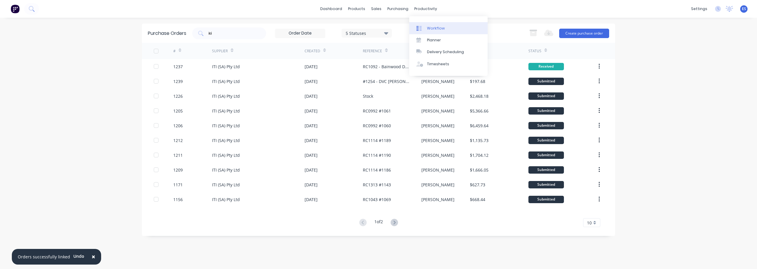
click at [434, 27] on div "Workflow" at bounding box center [436, 28] width 18 height 5
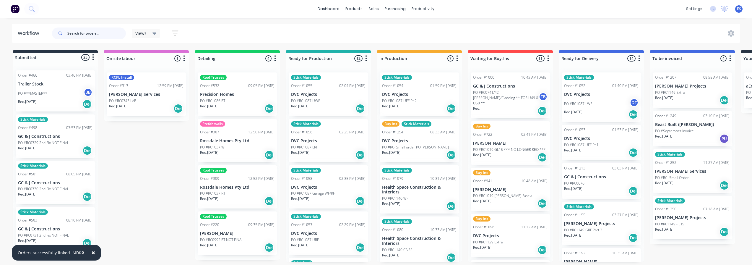
click at [85, 36] on input "text" at bounding box center [96, 33] width 59 height 12
click at [404, 142] on p "DVC Projects" at bounding box center [419, 140] width 75 height 5
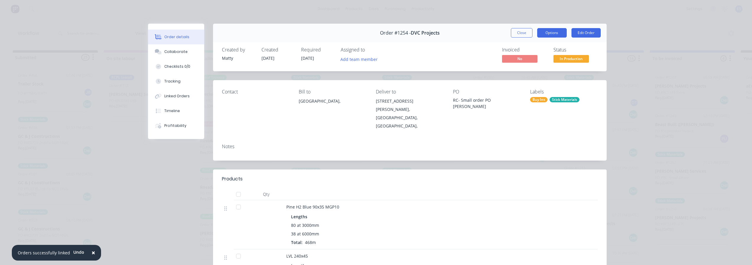
click at [553, 35] on button "Options" at bounding box center [553, 32] width 30 height 9
click at [522, 73] on div "Delivery Docket" at bounding box center [535, 71] width 51 height 9
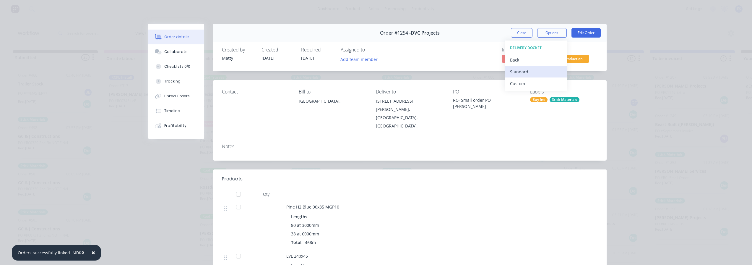
click at [529, 74] on div "Standard" at bounding box center [535, 71] width 51 height 9
click at [526, 32] on button "Close" at bounding box center [522, 32] width 22 height 9
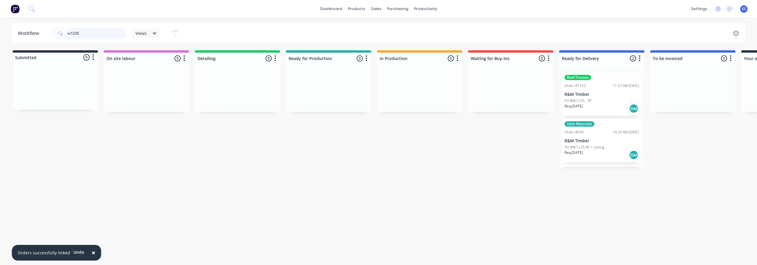
type input "rc1235"
click at [603, 145] on p "PO #RC1235 RF + Ceiling" at bounding box center [584, 147] width 40 height 5
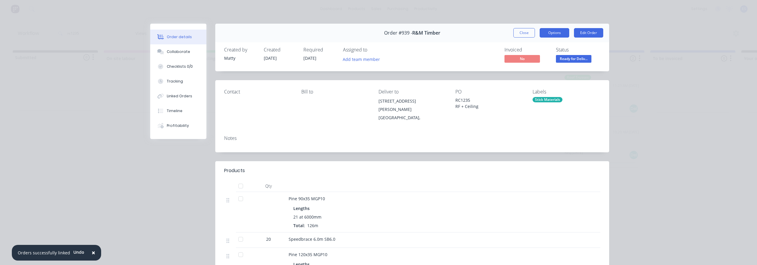
click at [546, 33] on button "Options" at bounding box center [555, 32] width 30 height 9
click at [539, 72] on div "Delivery Docket" at bounding box center [537, 71] width 51 height 9
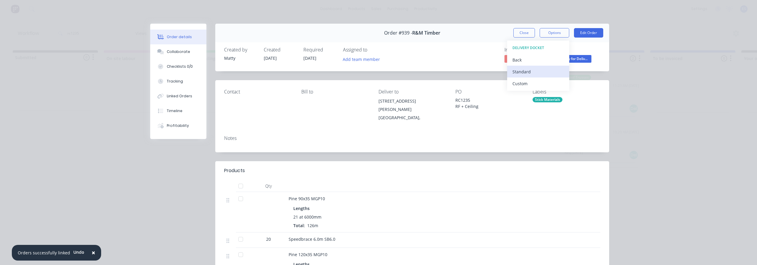
click at [538, 72] on div "Standard" at bounding box center [537, 71] width 51 height 9
click at [527, 31] on button "Close" at bounding box center [524, 32] width 22 height 9
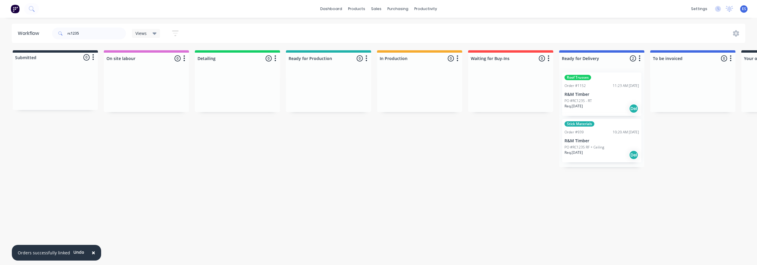
click at [619, 109] on div "Req. [DATE] Del" at bounding box center [601, 108] width 75 height 10
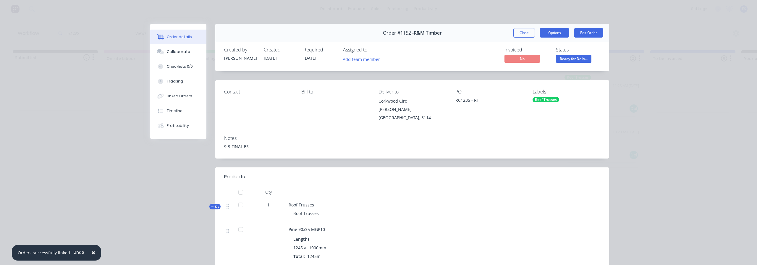
click at [558, 31] on button "Options" at bounding box center [555, 32] width 30 height 9
click at [551, 70] on div "Delivery Docket" at bounding box center [537, 71] width 51 height 9
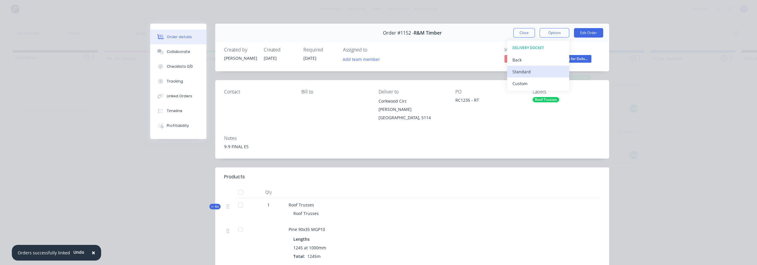
click at [558, 70] on div "Standard" at bounding box center [537, 71] width 51 height 9
